Goal: Information Seeking & Learning: Check status

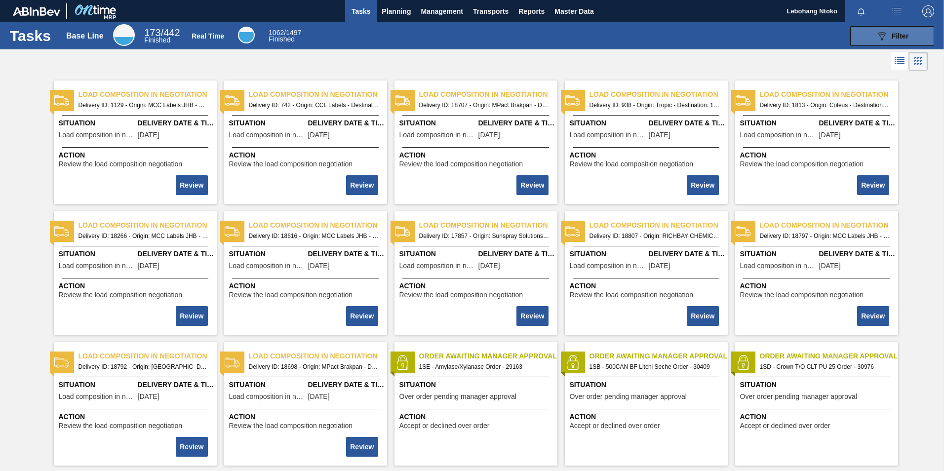
click at [885, 33] on icon "089F7B8B-B2A5-4AFE-B5C0-19BA573D28AC" at bounding box center [882, 36] width 12 height 12
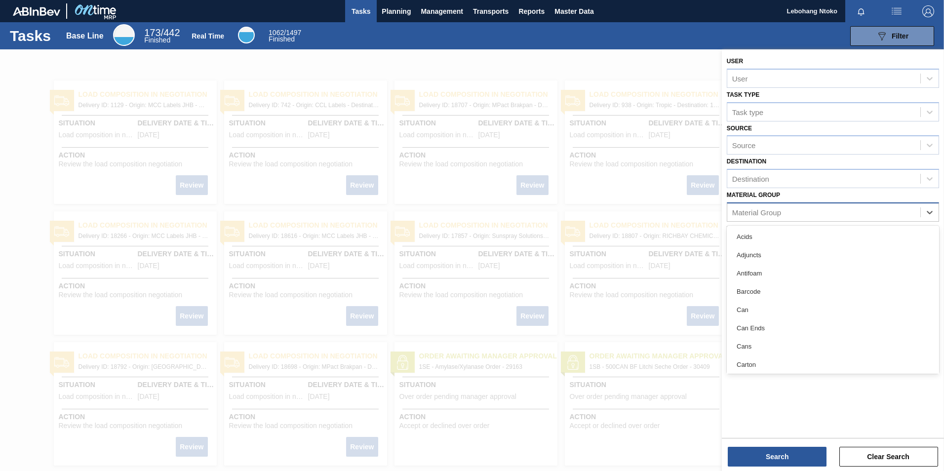
click at [843, 215] on div "Material Group" at bounding box center [823, 212] width 193 height 14
paste Group "274691"
type Group "274691"
click at [613, 202] on div at bounding box center [472, 284] width 944 height 471
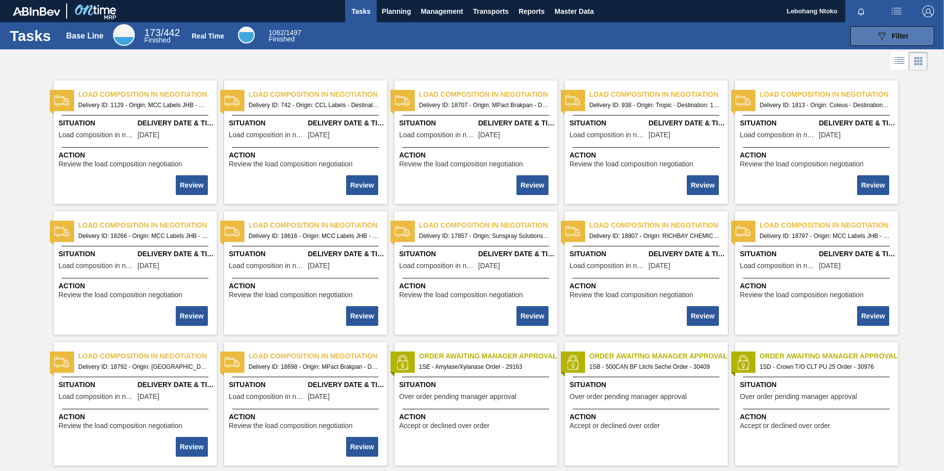
click at [897, 39] on span "Filter" at bounding box center [900, 36] width 17 height 8
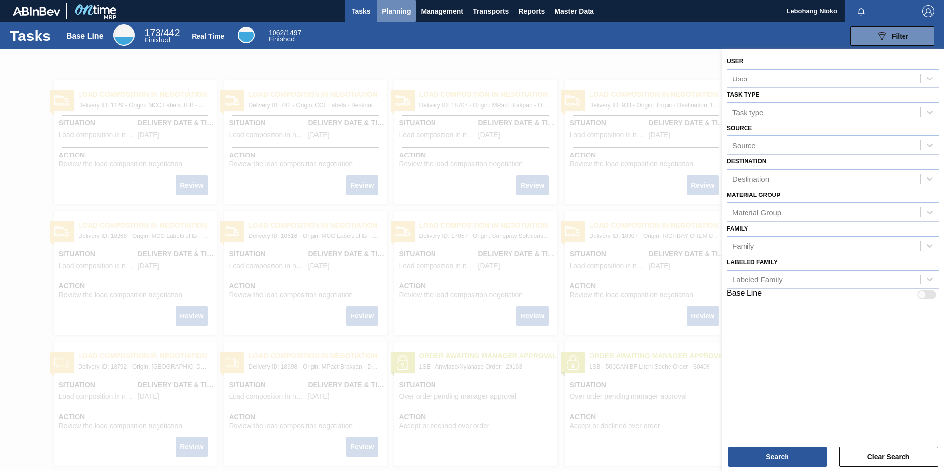
click at [392, 8] on span "Planning" at bounding box center [396, 11] width 29 height 12
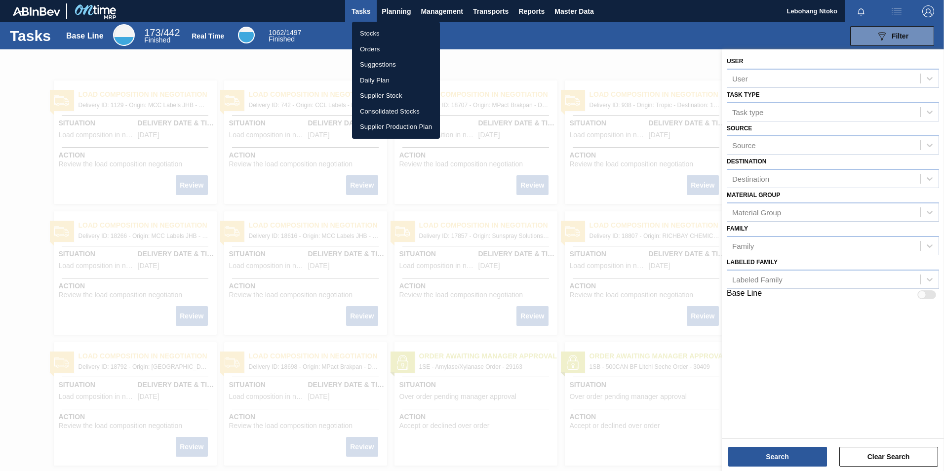
click at [373, 35] on li "Stocks" at bounding box center [396, 34] width 88 height 16
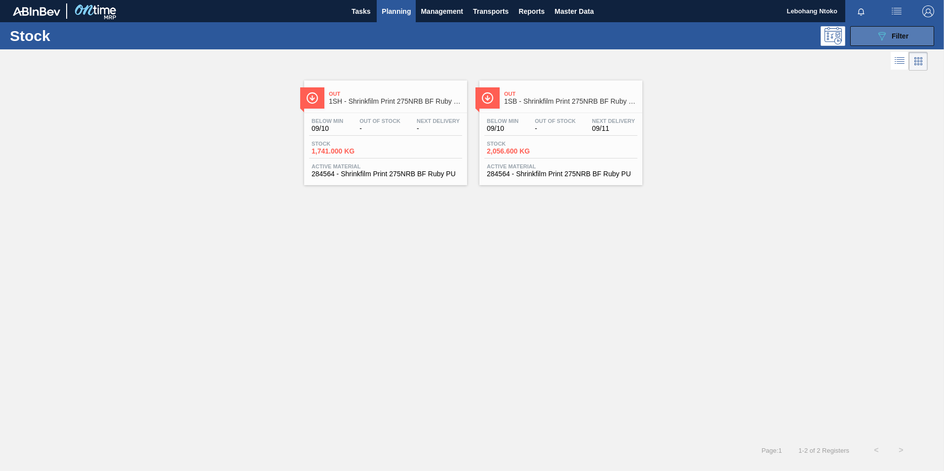
click at [897, 35] on span "Filter" at bounding box center [900, 36] width 17 height 8
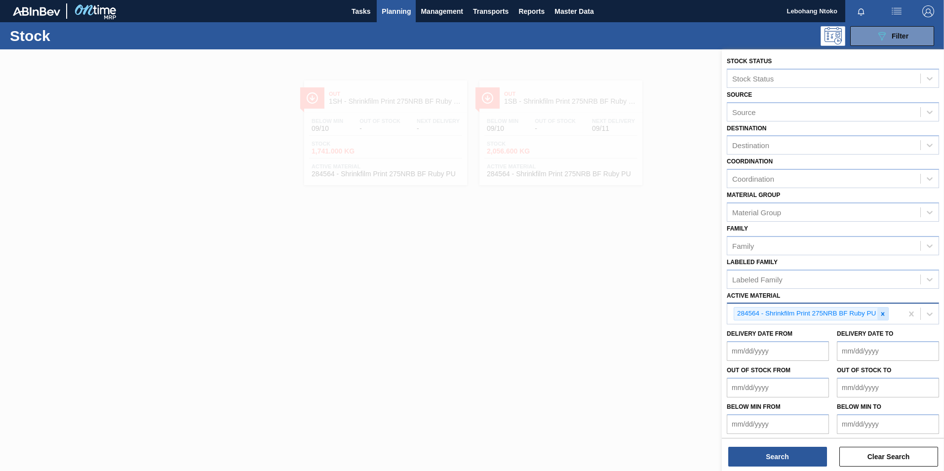
click at [881, 314] on icon at bounding box center [882, 314] width 7 height 7
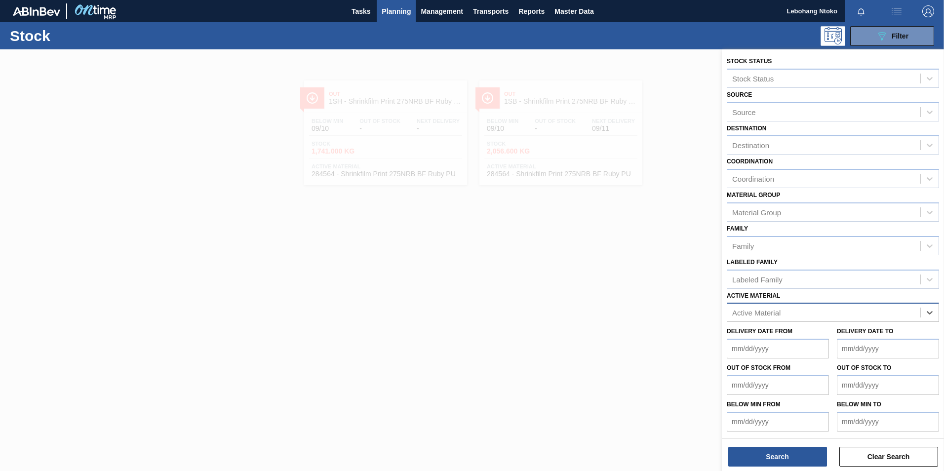
paste Material "274691"
type Material "274691"
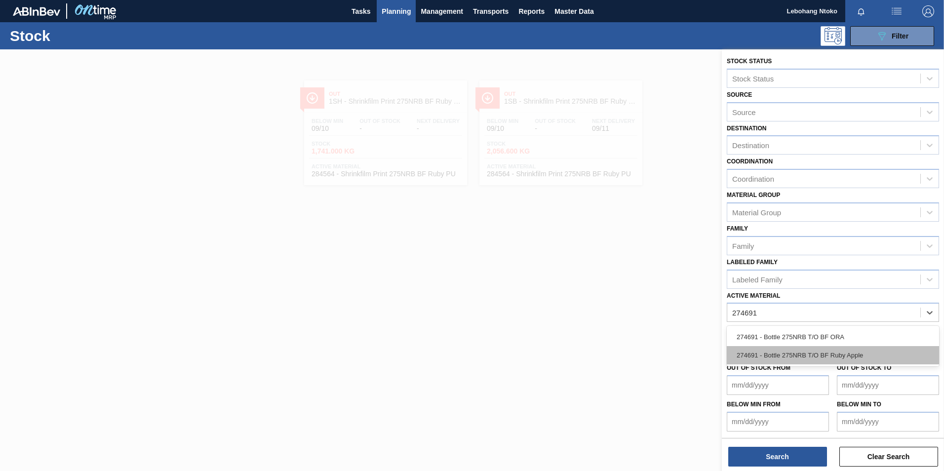
click at [851, 356] on div "274691 - Bottle 275NRB T/O BF Ruby Apple" at bounding box center [833, 355] width 212 height 18
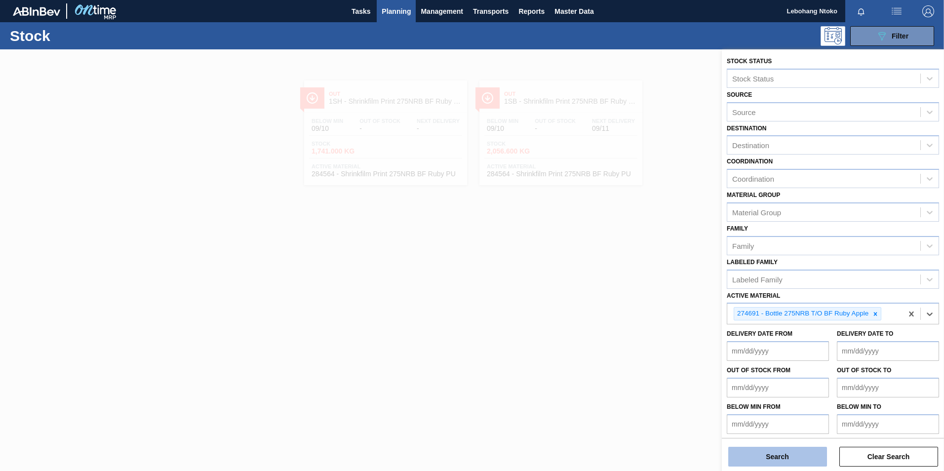
click at [809, 452] on button "Search" at bounding box center [777, 457] width 99 height 20
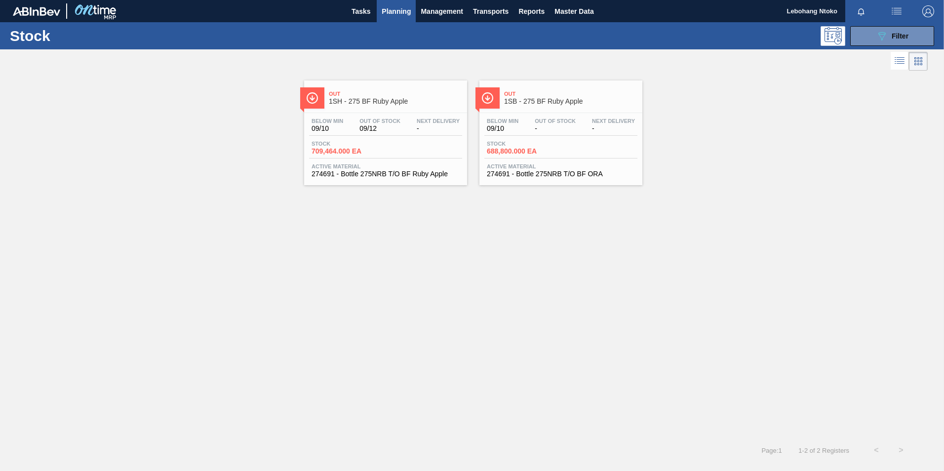
click at [360, 141] on span "Stock" at bounding box center [346, 144] width 69 height 6
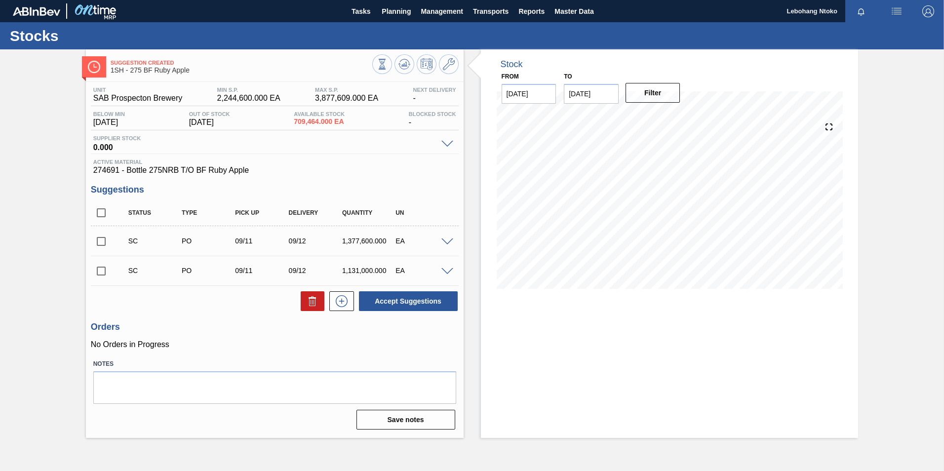
click at [447, 242] on span at bounding box center [447, 241] width 12 height 7
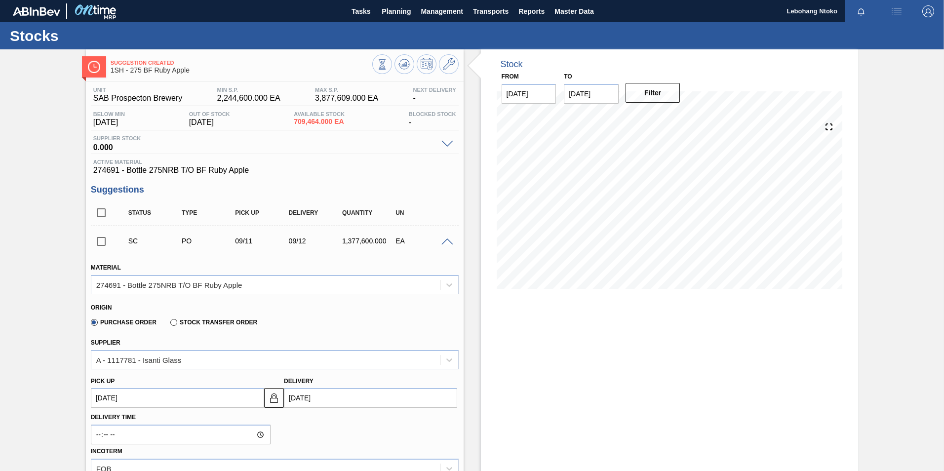
click at [445, 240] on span at bounding box center [447, 241] width 12 height 7
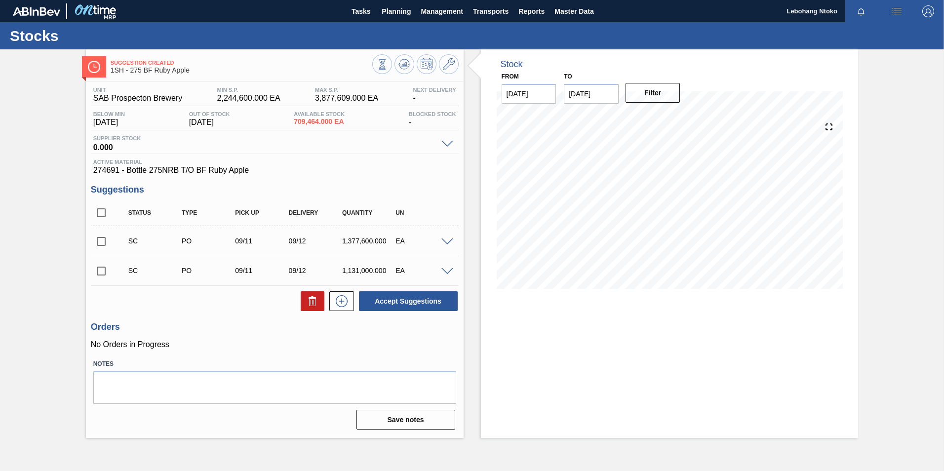
click at [446, 269] on span at bounding box center [447, 271] width 12 height 7
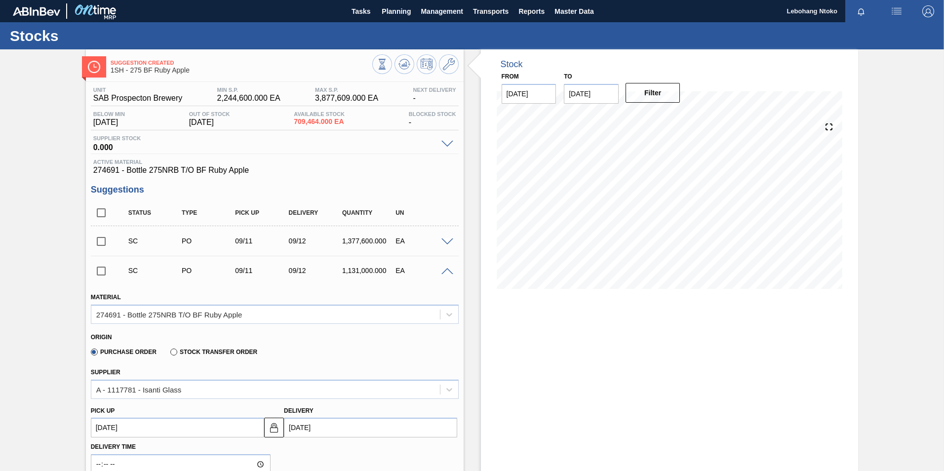
click at [447, 239] on span at bounding box center [447, 241] width 12 height 7
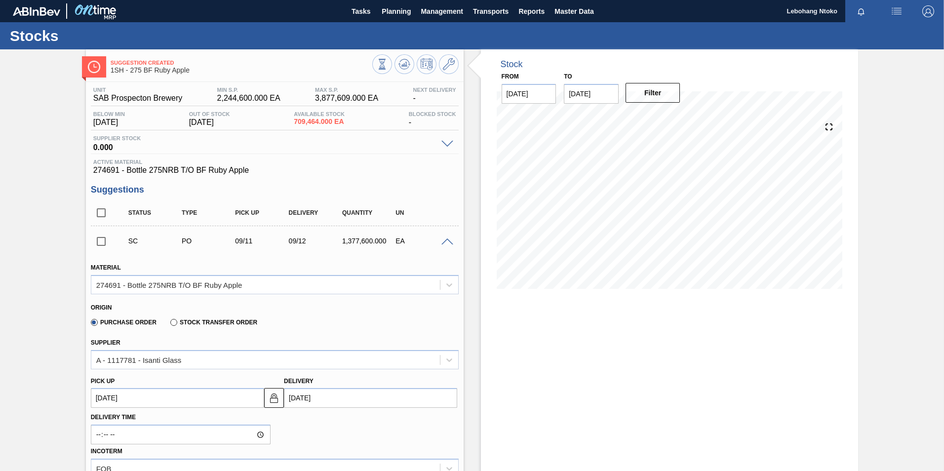
click at [442, 238] on span at bounding box center [447, 241] width 12 height 7
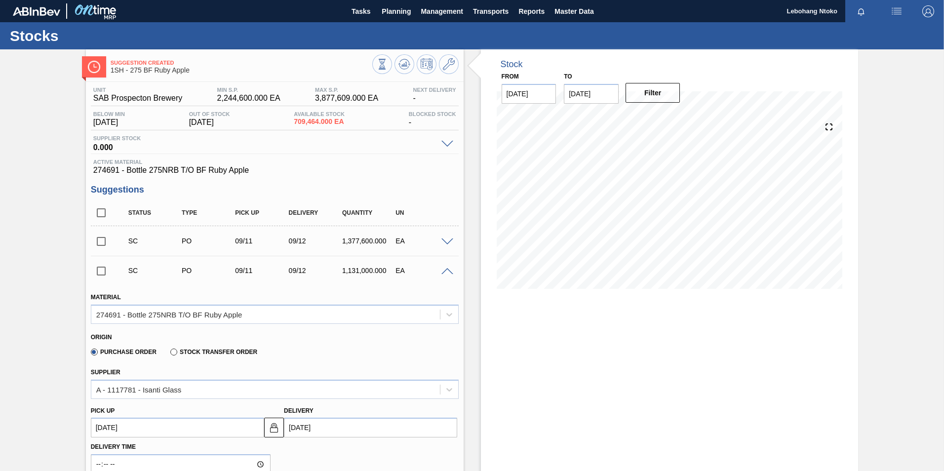
click at [898, 397] on div "Suggestion Created 1SH - 275 BF Ruby Apple Unit SAB Prospecton Brewery MIN S.P.…" at bounding box center [472, 427] width 944 height 757
click at [724, 377] on div "Stock From [DATE] to [DATE] Filter" at bounding box center [670, 427] width 378 height 757
